Goal: Task Accomplishment & Management: Complete application form

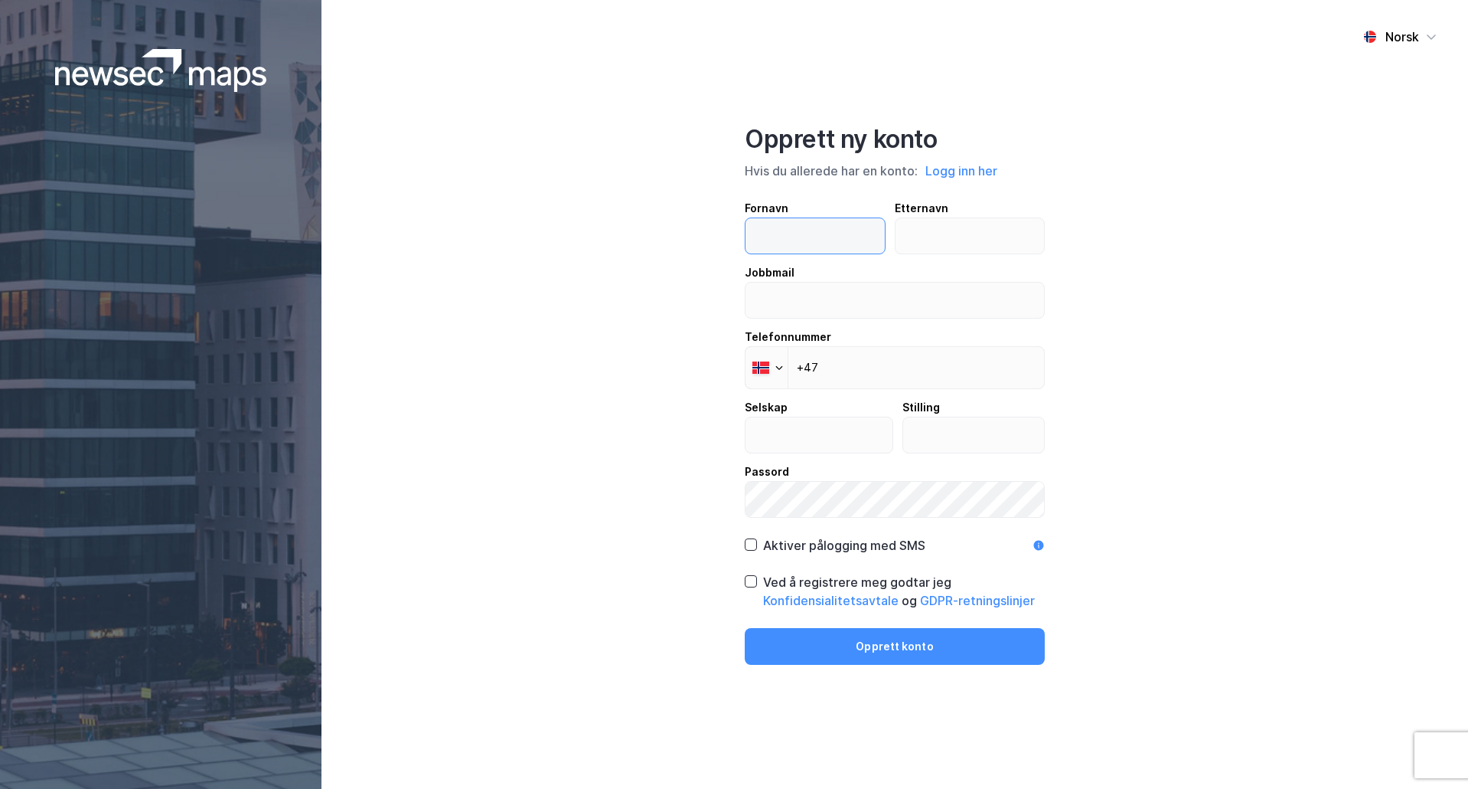
click at [801, 232] on input "text" at bounding box center [815, 235] width 139 height 35
type input "Trond"
type input "Selvikvåg"
type input "[EMAIL_ADDRESS][DOMAIN_NAME][PERSON_NAME]"
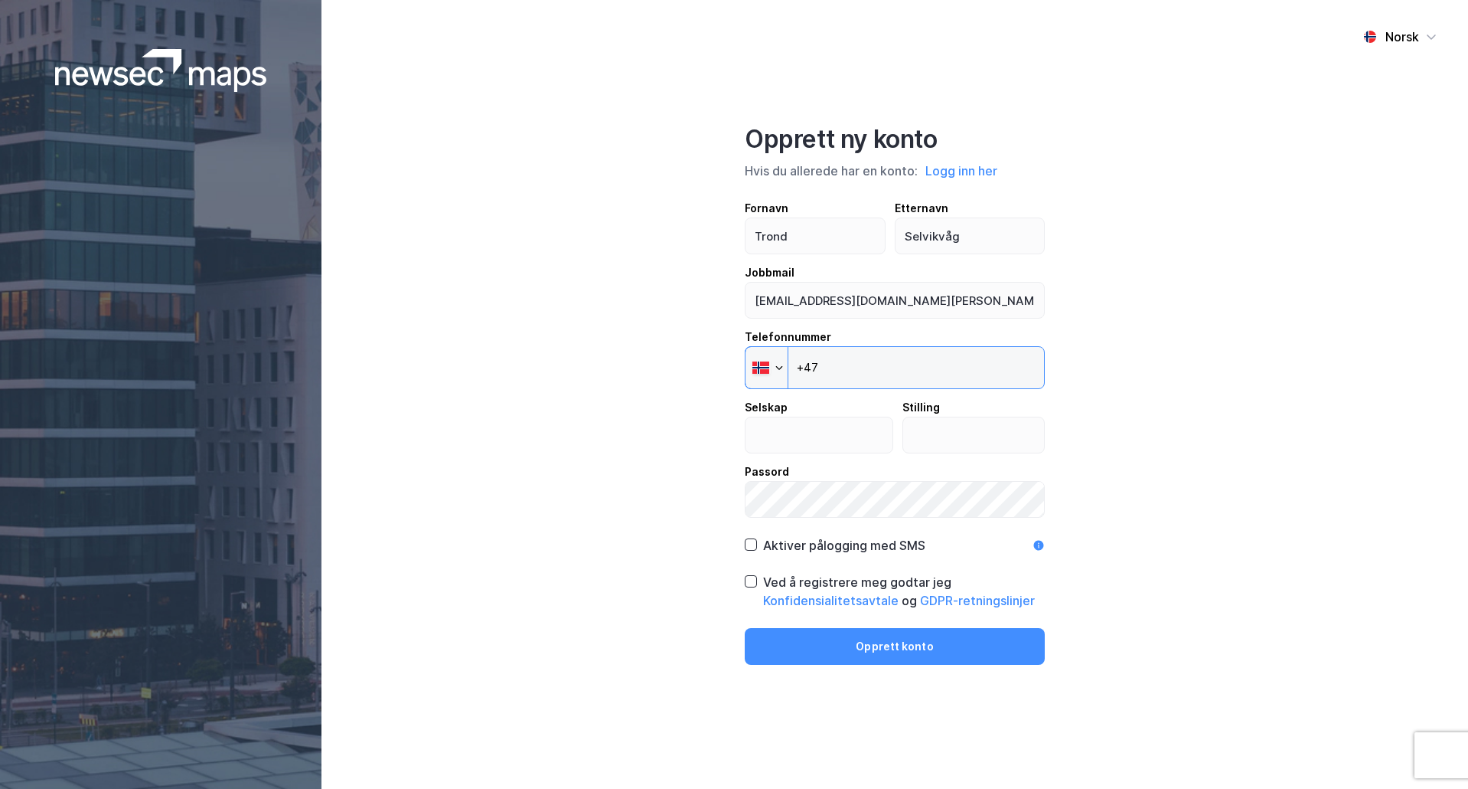
click at [847, 360] on input "+47" at bounding box center [895, 367] width 300 height 43
type input "[PHONE_NUMBER]"
click at [868, 433] on input "text" at bounding box center [819, 434] width 147 height 35
type input "CMS Kluge"
click at [927, 421] on input "text" at bounding box center [974, 434] width 142 height 35
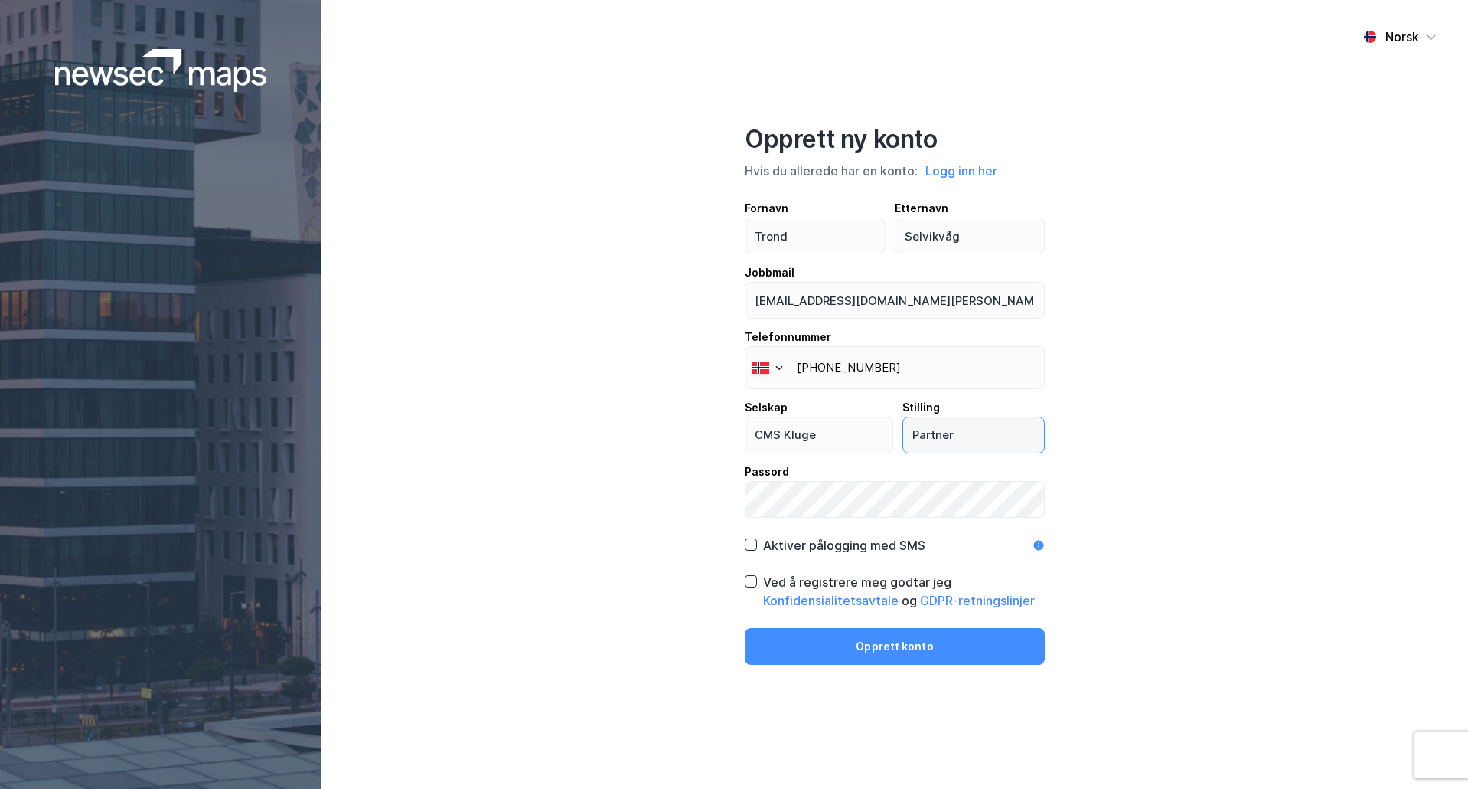
type input "Partner"
click at [753, 544] on icon at bounding box center [751, 544] width 11 height 11
click at [749, 581] on icon at bounding box center [751, 581] width 11 height 11
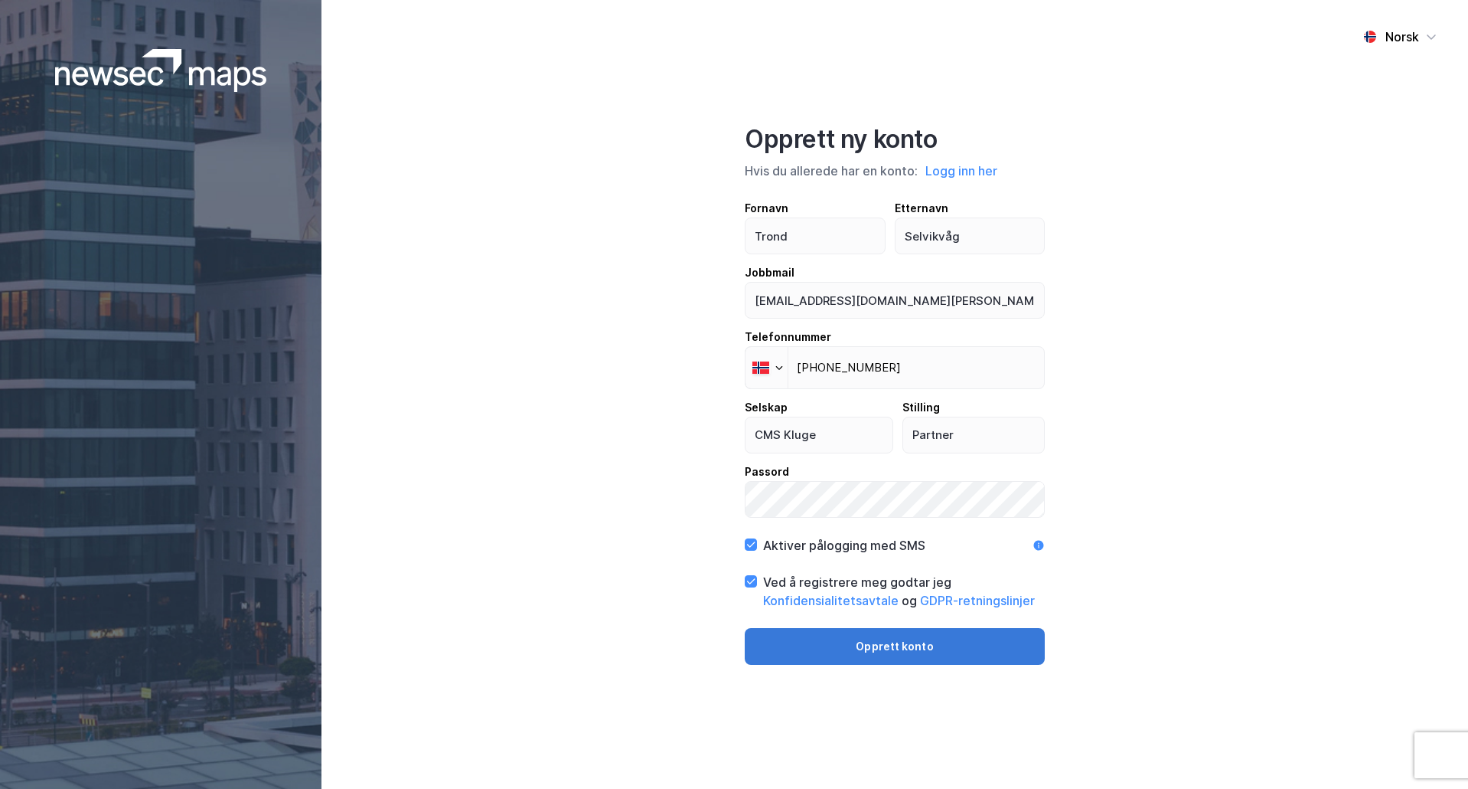
click at [789, 645] on button "Opprett konto" at bounding box center [895, 646] width 300 height 37
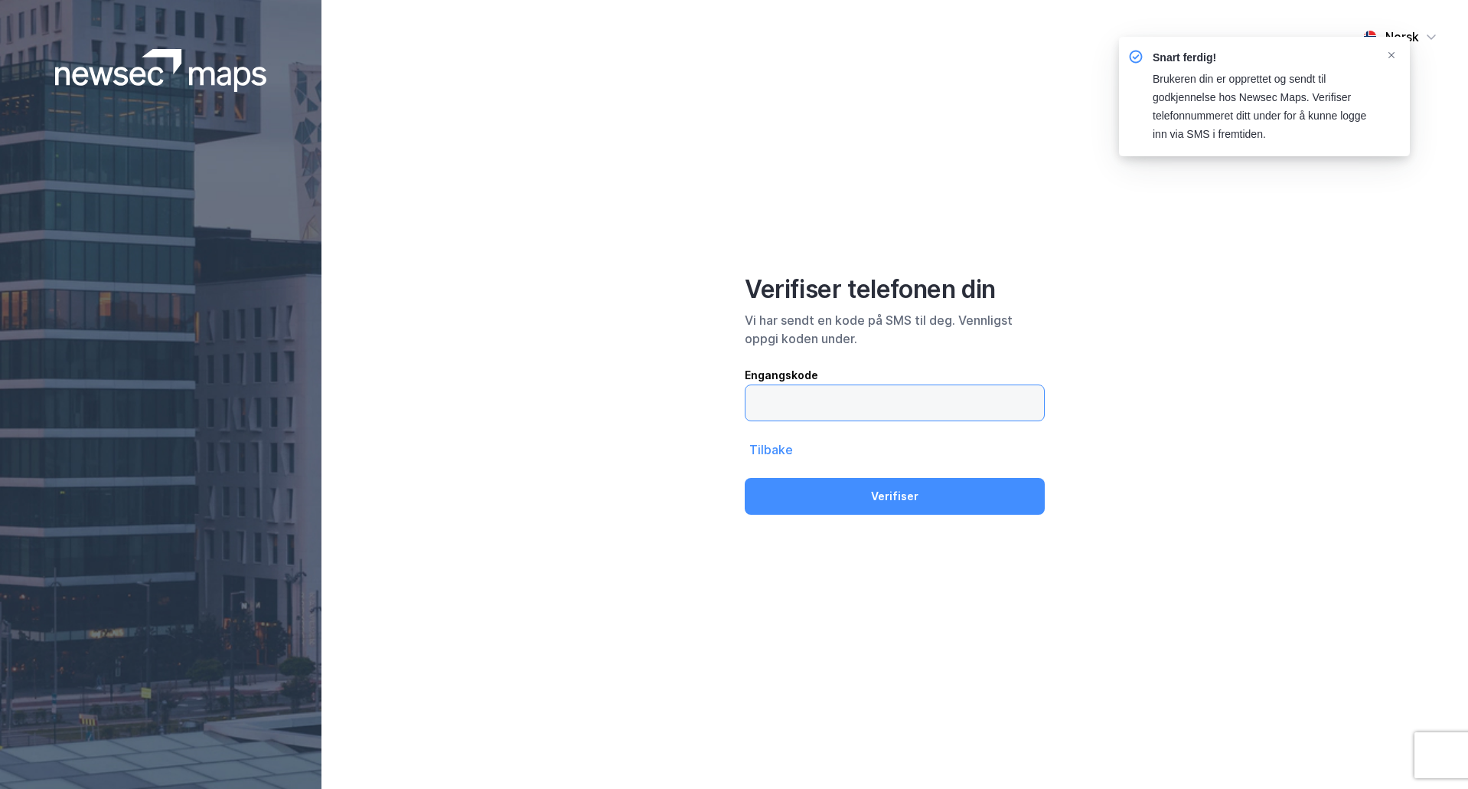
click at [799, 408] on input "text" at bounding box center [895, 402] width 299 height 35
type input "613124"
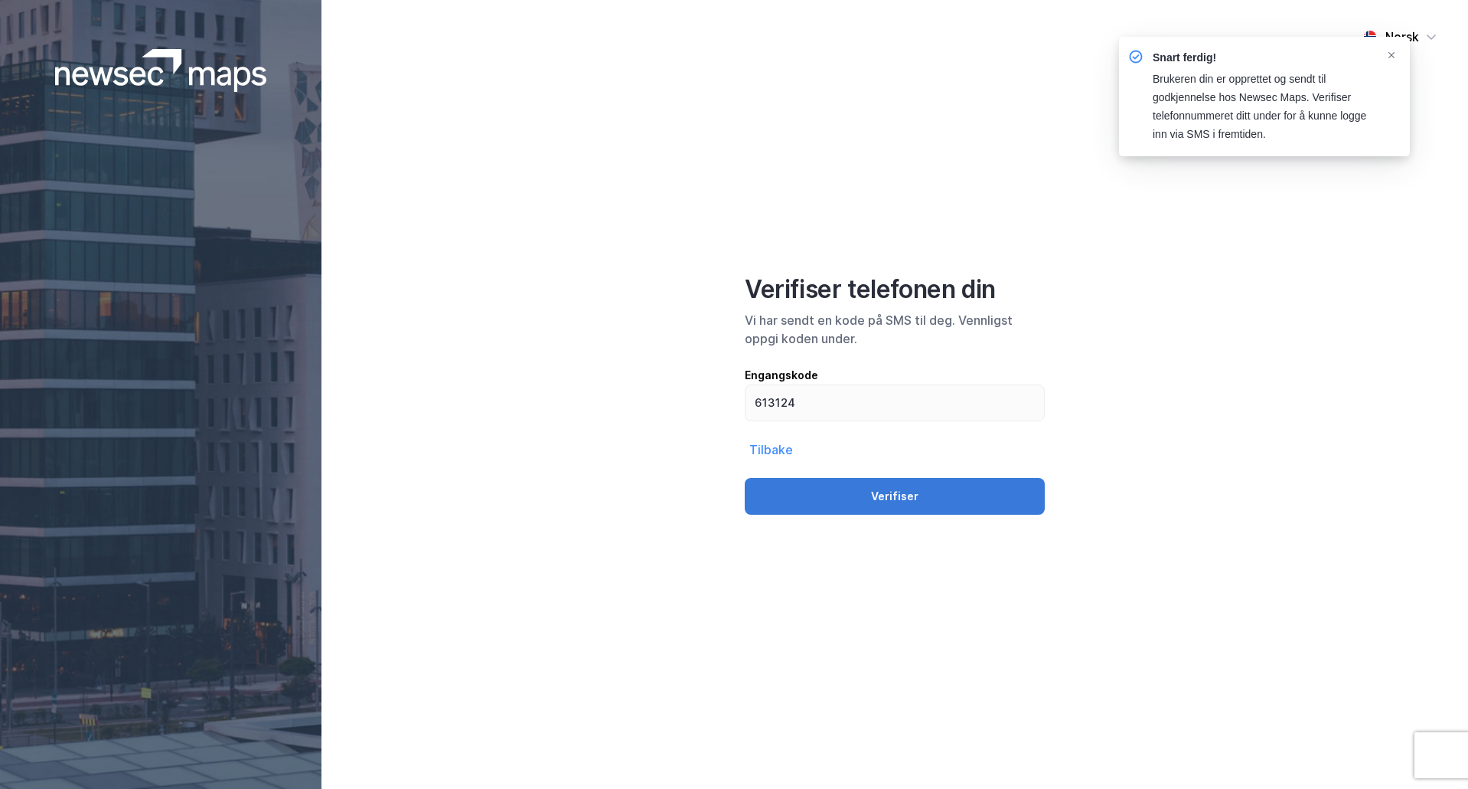
click at [824, 490] on button "Verifiser" at bounding box center [895, 496] width 300 height 37
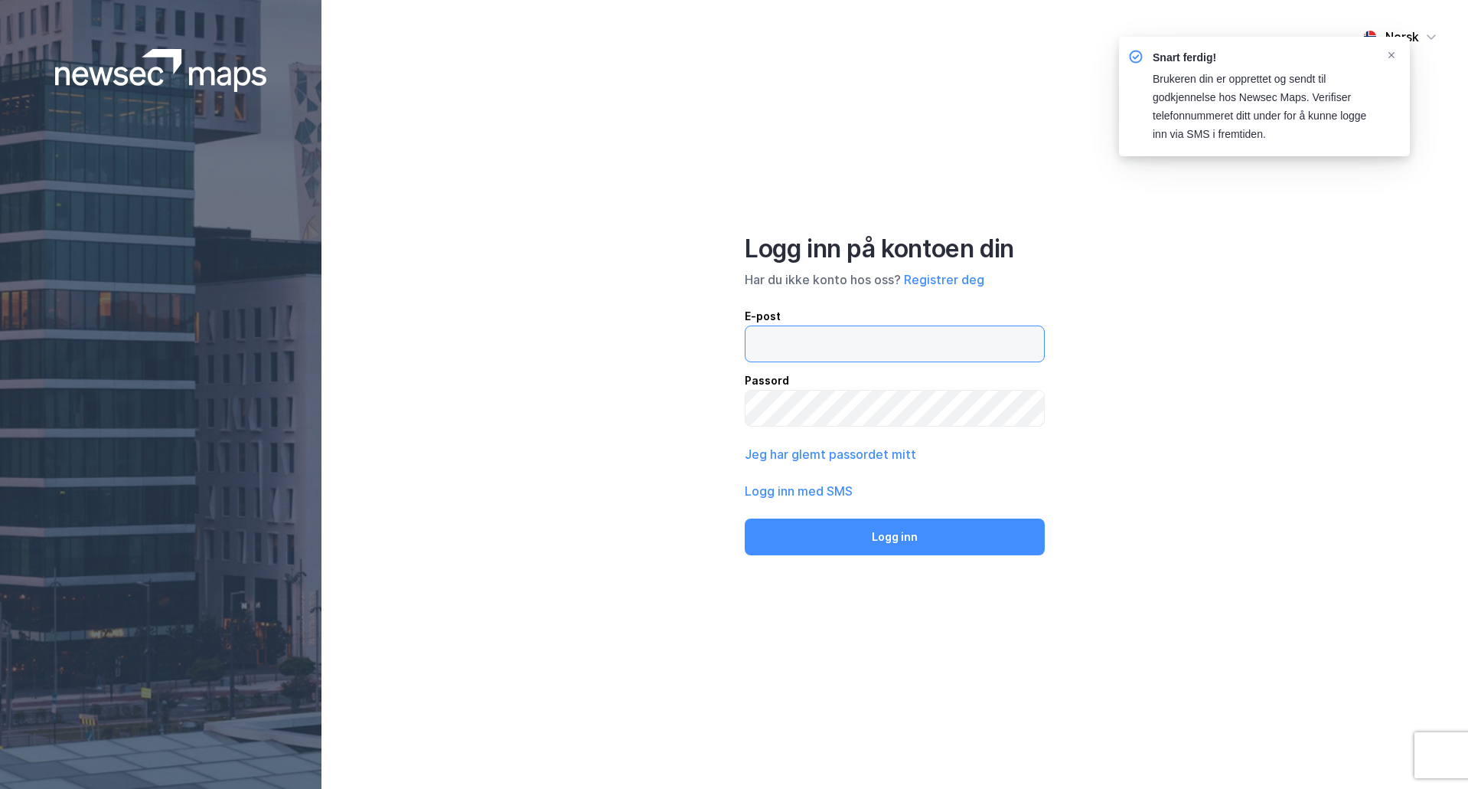
type input "[EMAIL_ADDRESS][DOMAIN_NAME][PERSON_NAME]"
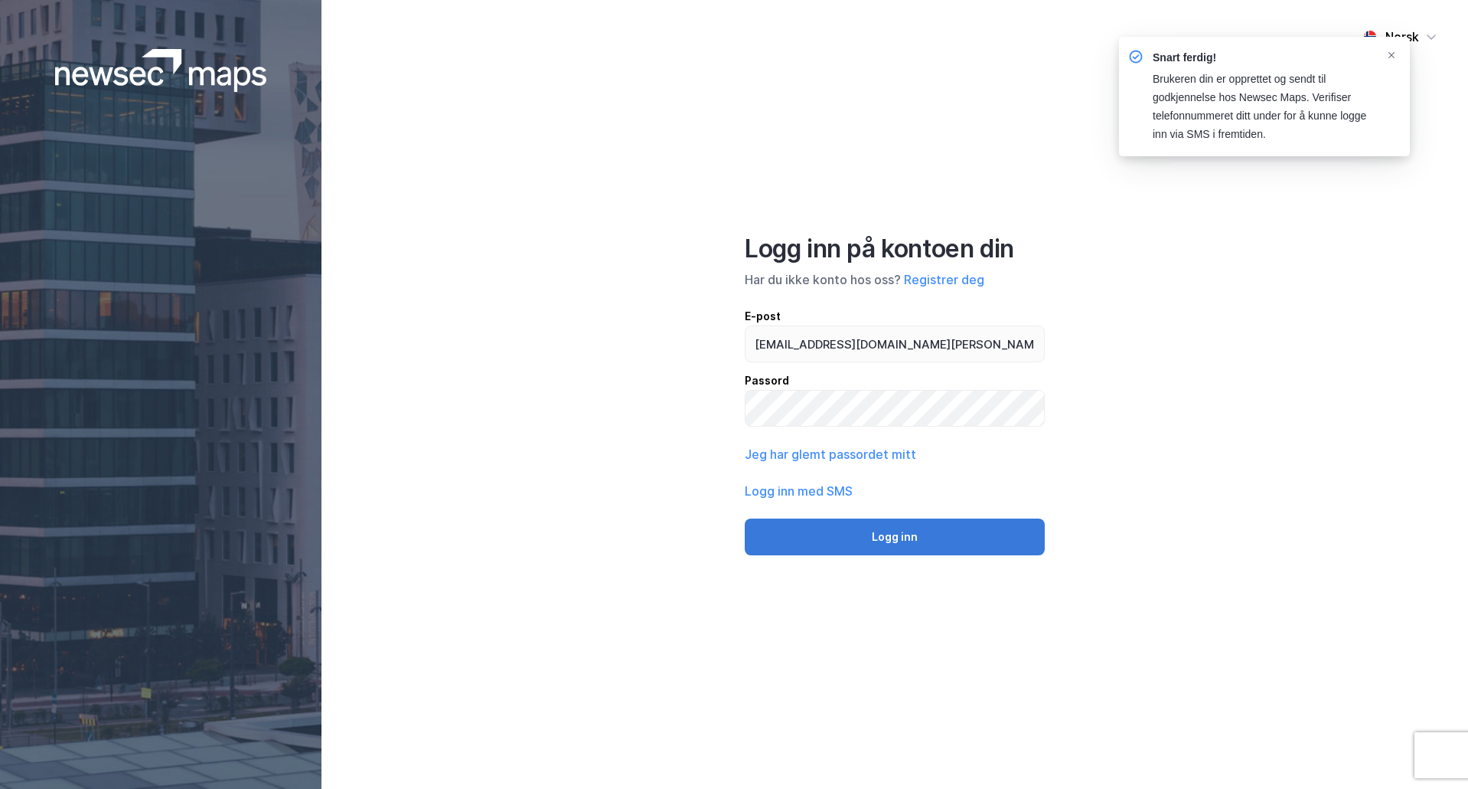
click at [879, 542] on button "Logg inn" at bounding box center [895, 536] width 300 height 37
click at [870, 531] on button "Logg inn" at bounding box center [895, 536] width 300 height 37
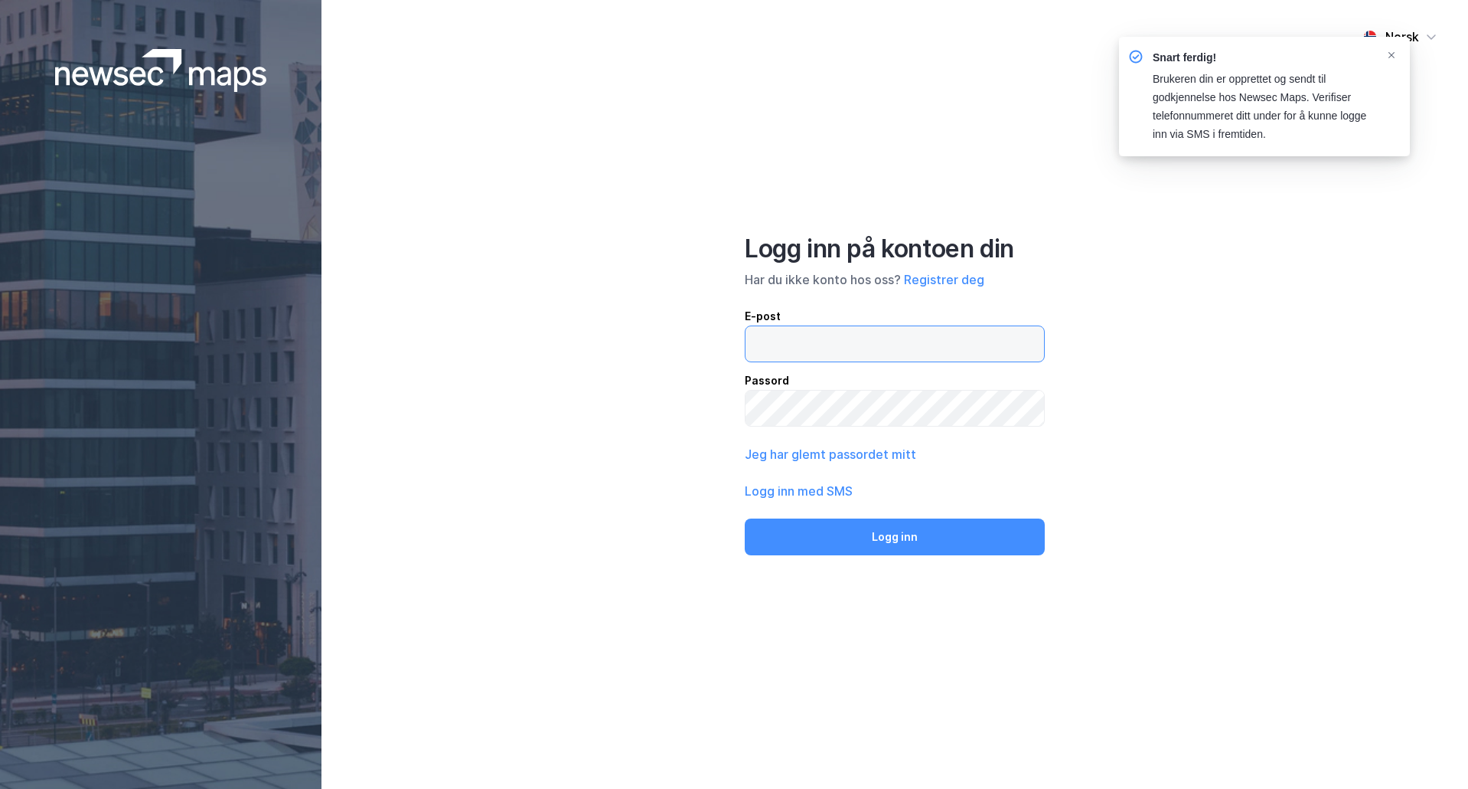
type input "[EMAIL_ADDRESS][DOMAIN_NAME][PERSON_NAME]"
click at [834, 487] on button "Logg inn med SMS" at bounding box center [799, 491] width 108 height 18
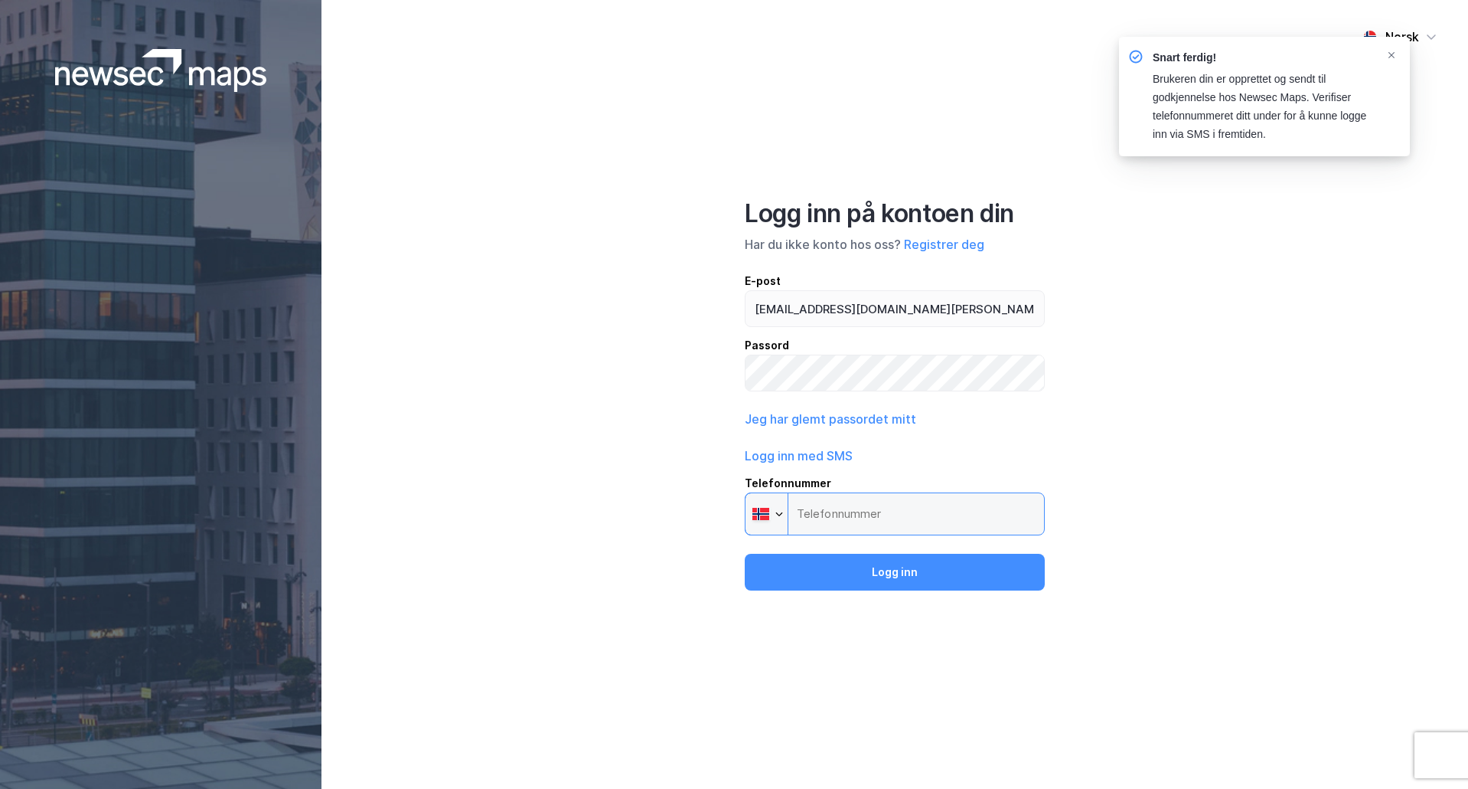
click at [846, 511] on input "Telefonnummer Phone" at bounding box center [895, 513] width 300 height 43
type input "[PHONE_NUMBER]"
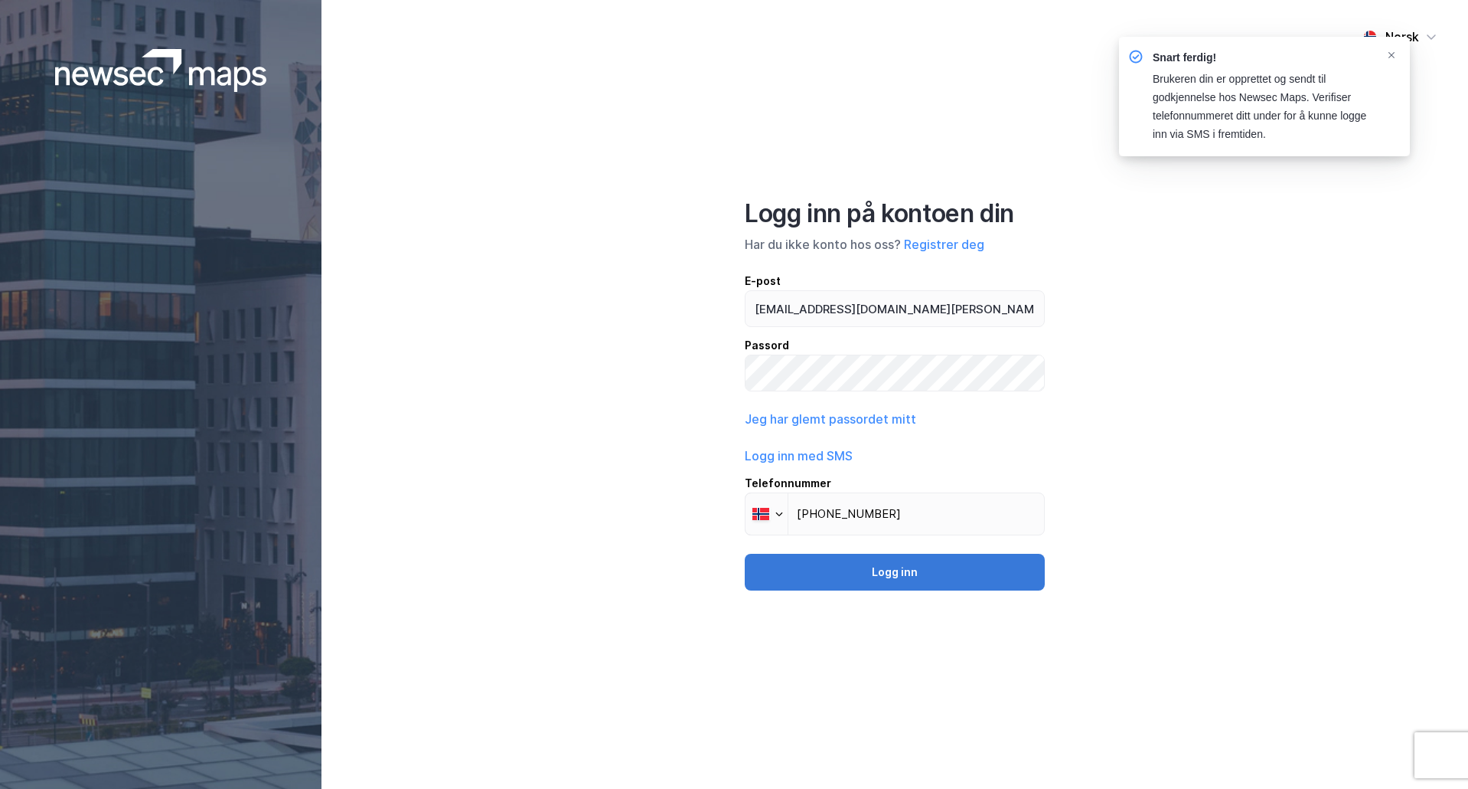
click at [890, 571] on button "Logg inn" at bounding box center [895, 572] width 300 height 37
